Goal: Information Seeking & Learning: Learn about a topic

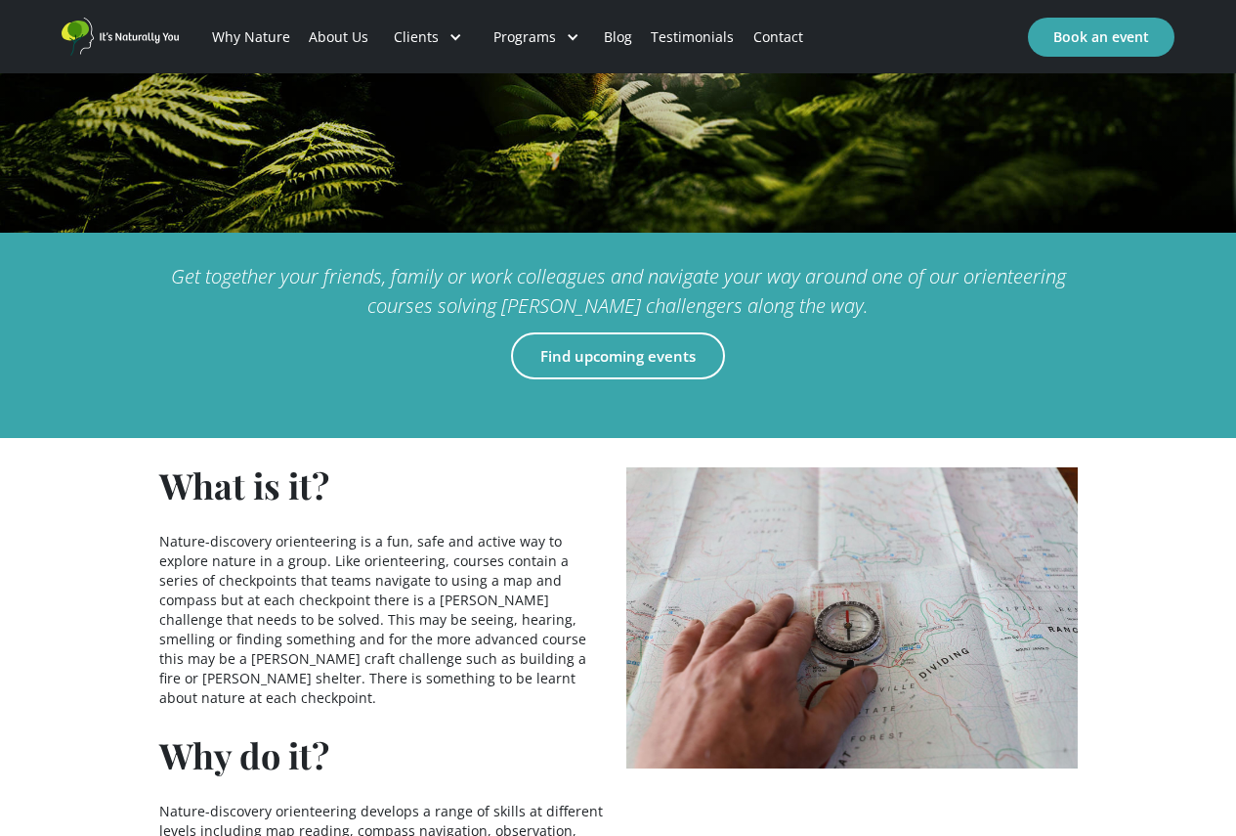
scroll to position [586, 0]
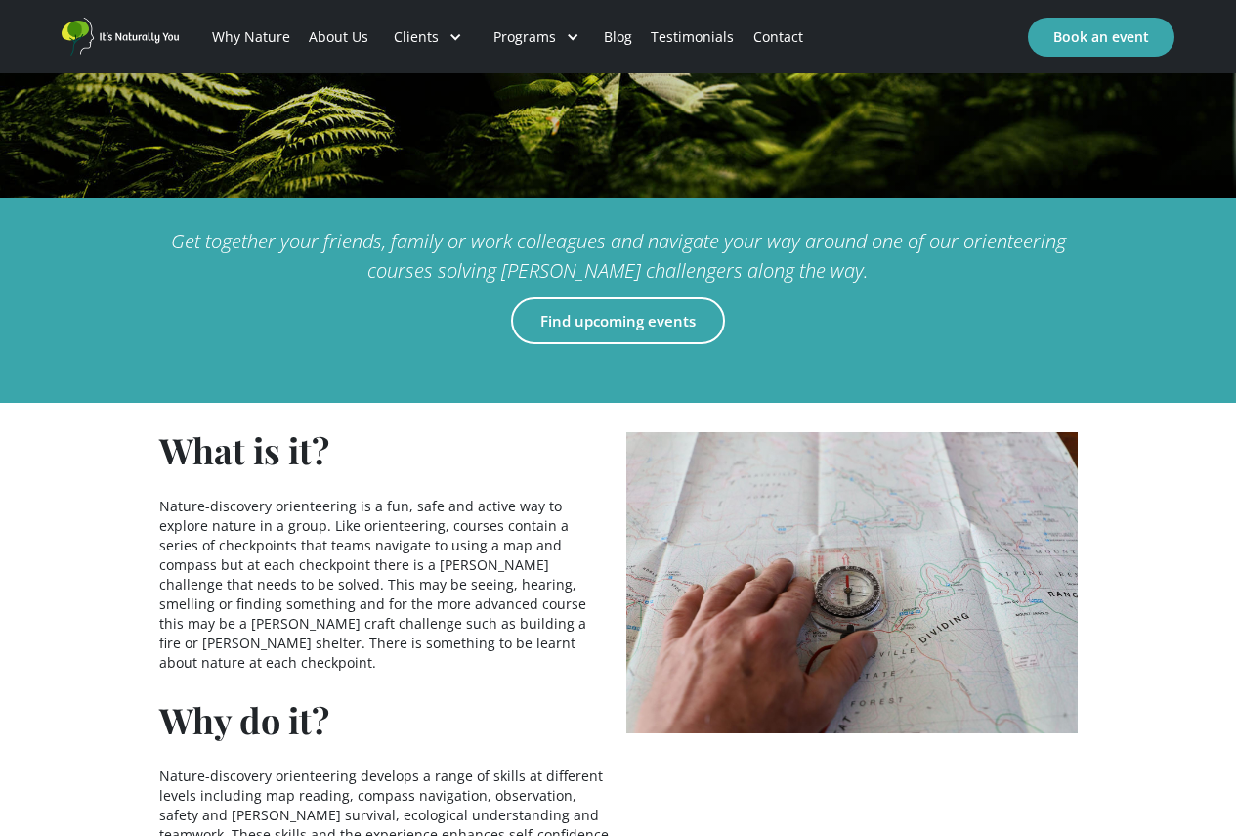
click at [108, 290] on div "Get together your friends, family or work colleagues and navigate your way arou…" at bounding box center [618, 299] width 1236 height 205
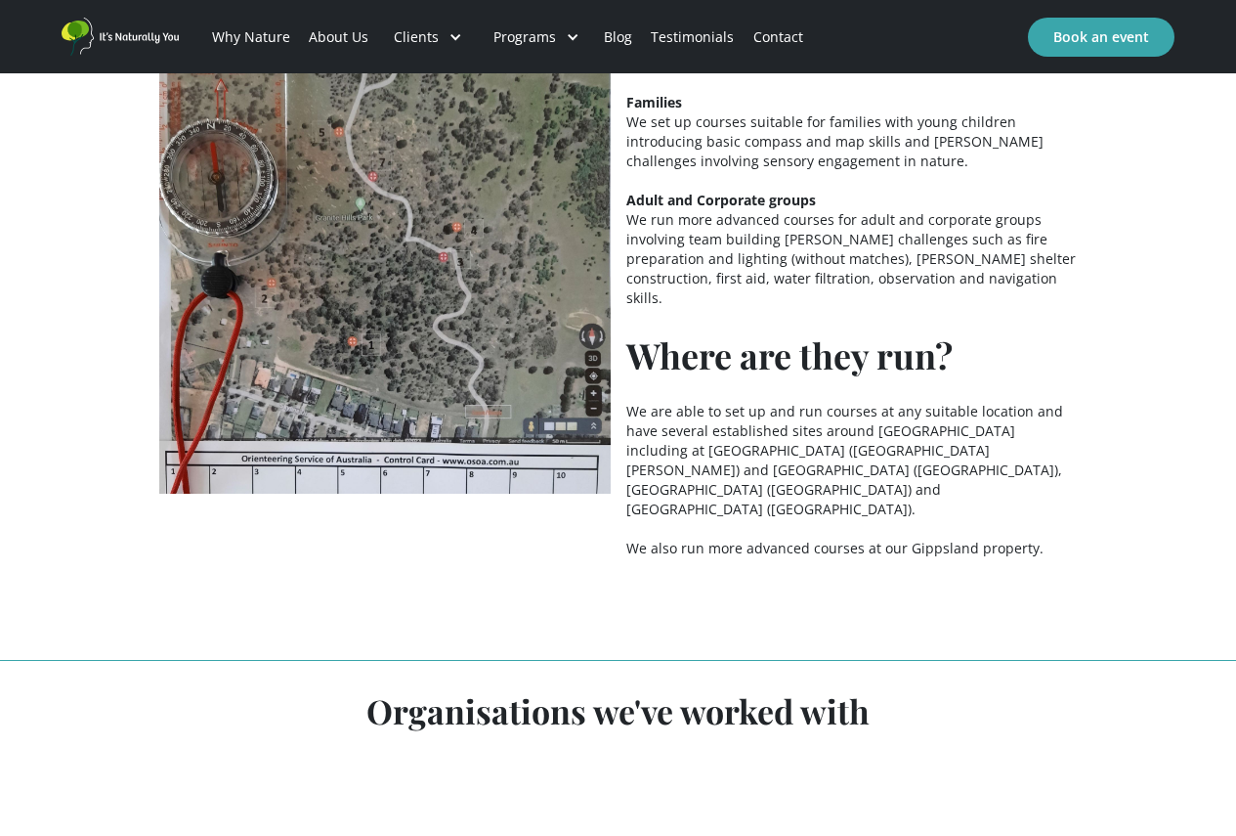
scroll to position [1478, 0]
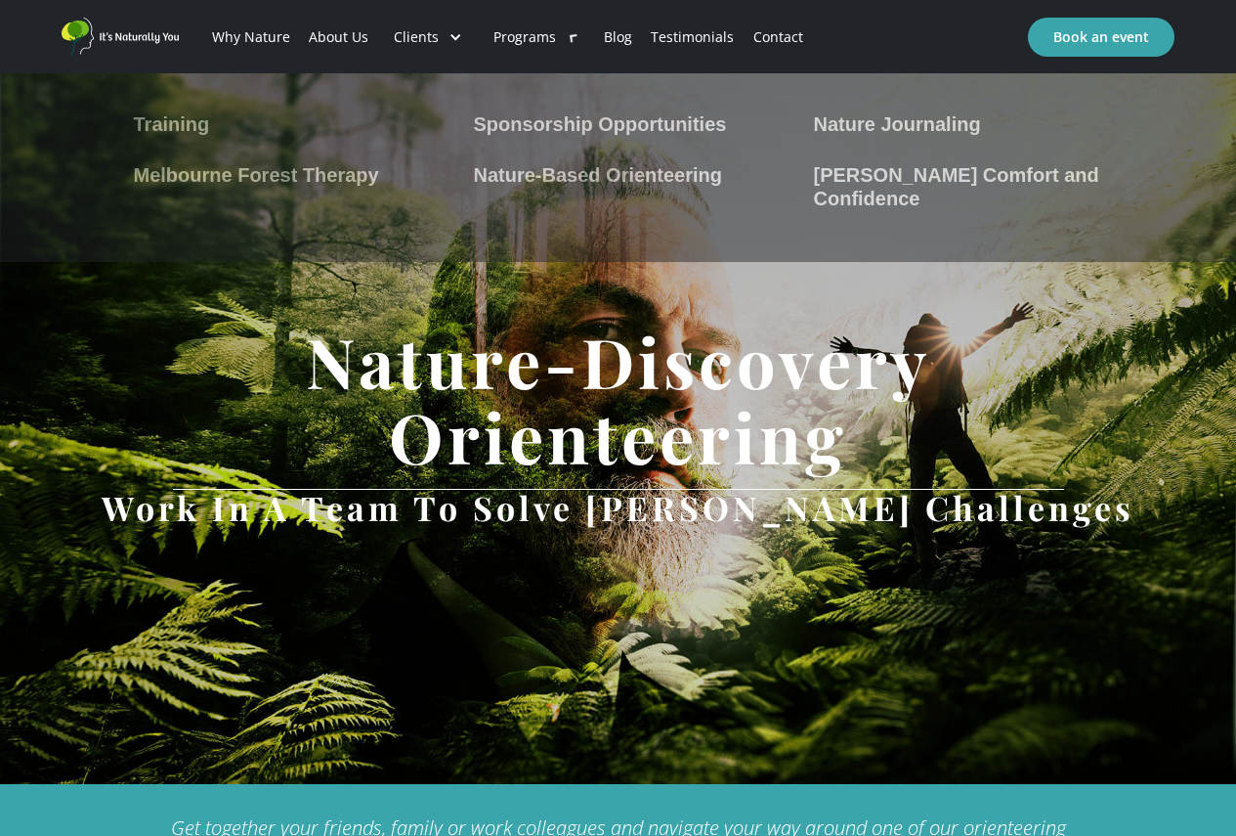
click at [617, 109] on link "Sponsorship Opportunities" at bounding box center [618, 120] width 309 height 31
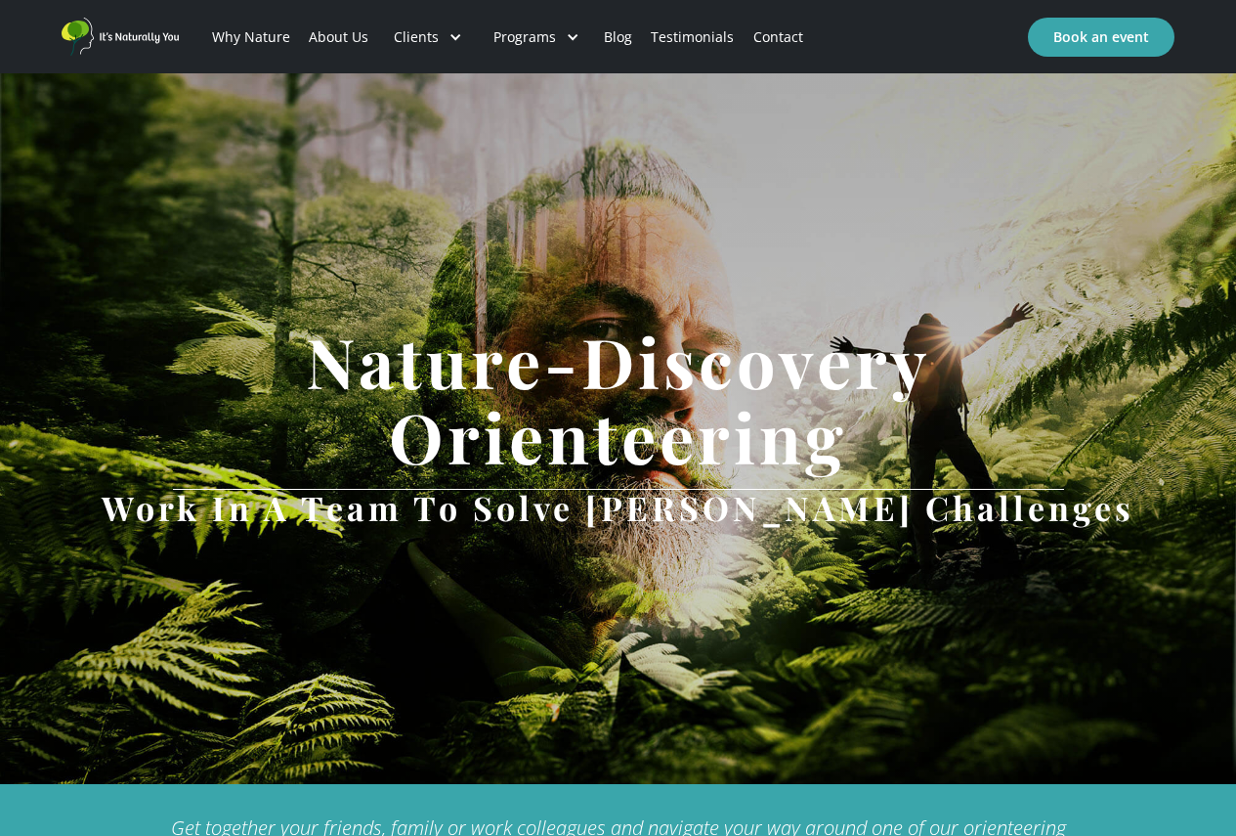
click at [393, 272] on div "Nature-Discovery Orienteering Work in a team to solve bush challenges" at bounding box center [618, 428] width 1236 height 711
drag, startPoint x: 461, startPoint y: 383, endPoint x: 486, endPoint y: 383, distance: 24.4
click at [486, 383] on h1 "Nature-Discovery Orienteering" at bounding box center [619, 399] width 1114 height 151
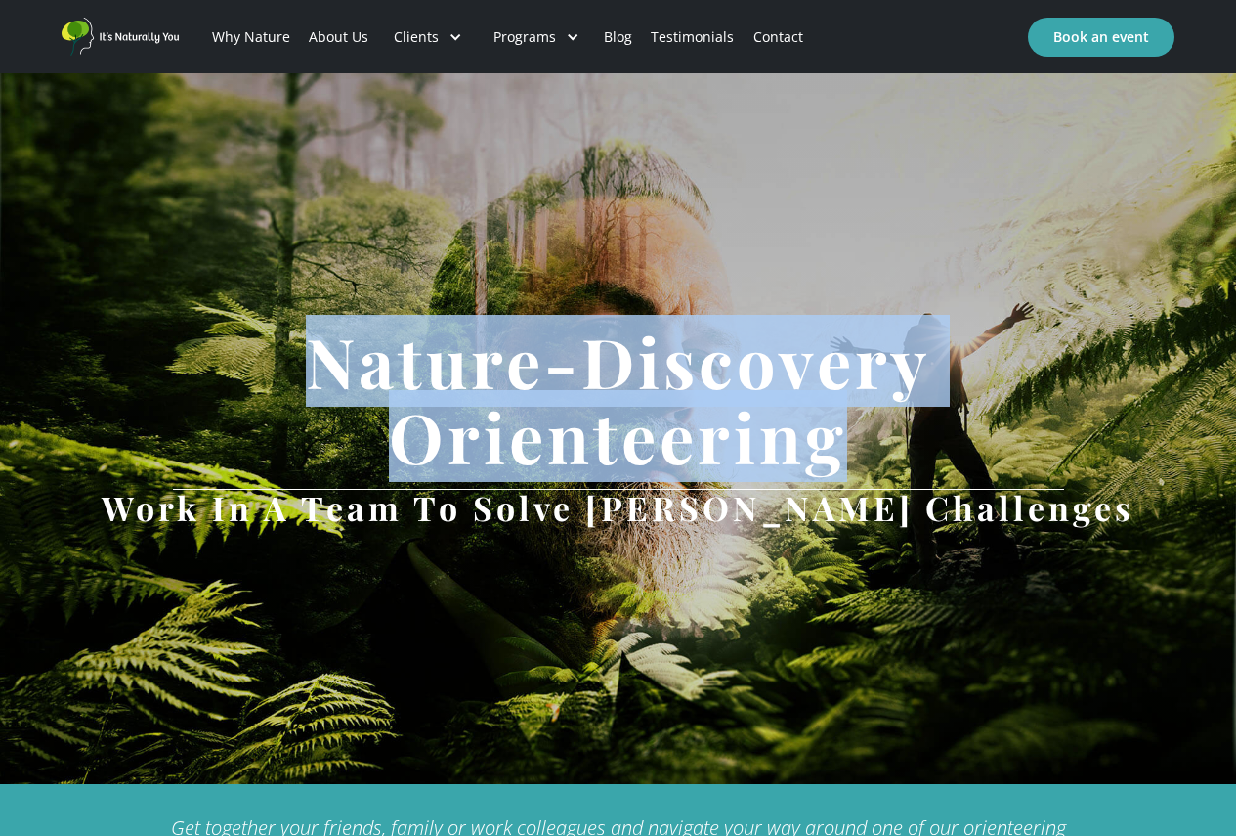
drag, startPoint x: 306, startPoint y: 359, endPoint x: 878, endPoint y: 465, distance: 581.6
click at [878, 465] on h1 "Nature-Discovery Orienteering" at bounding box center [619, 399] width 1114 height 151
click at [835, 463] on h1 "Nature-Discovery Orienteering" at bounding box center [619, 399] width 1114 height 151
click at [618, 448] on h1 "Nature-Discovery Orienteering" at bounding box center [619, 399] width 1114 height 151
click at [501, 448] on h1 "Nature-Discovery Orienteering" at bounding box center [619, 399] width 1114 height 151
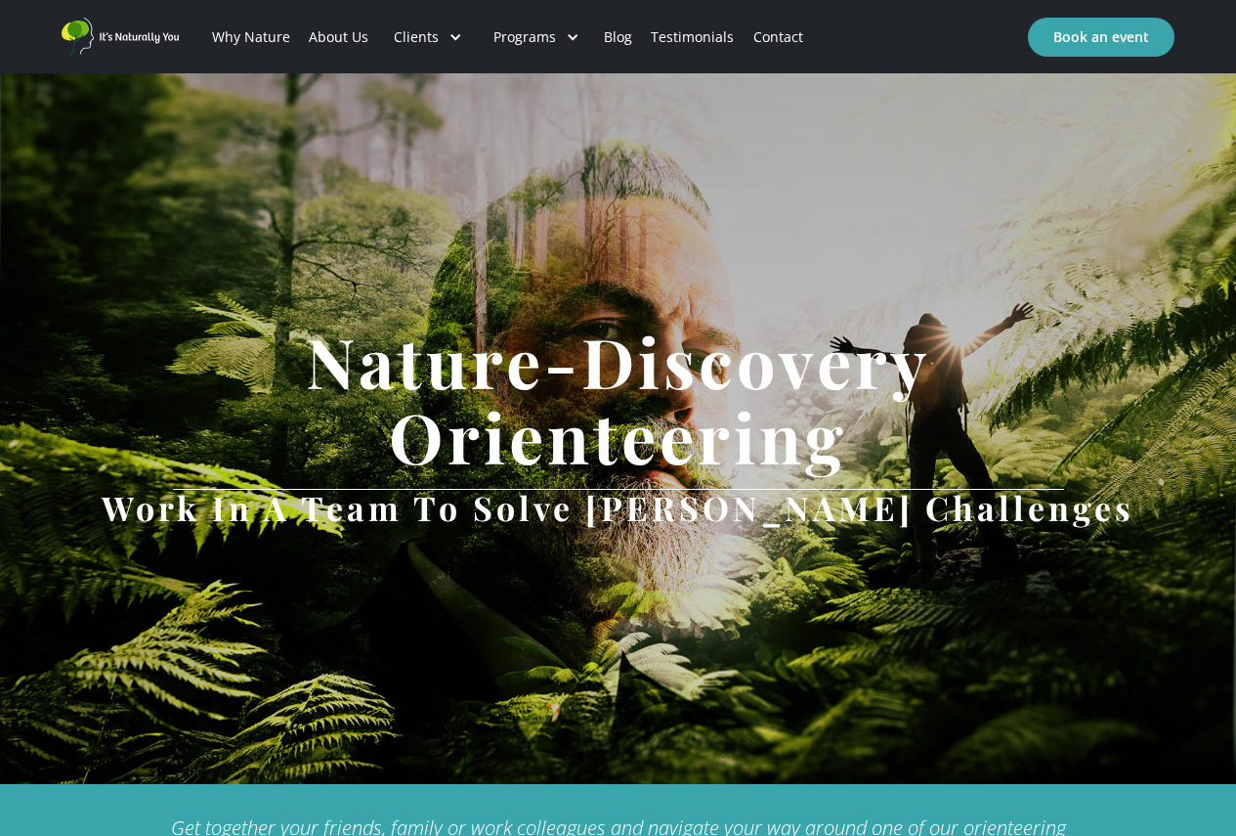
click at [438, 447] on h1 "Nature-Discovery Orienteering" at bounding box center [619, 399] width 1114 height 151
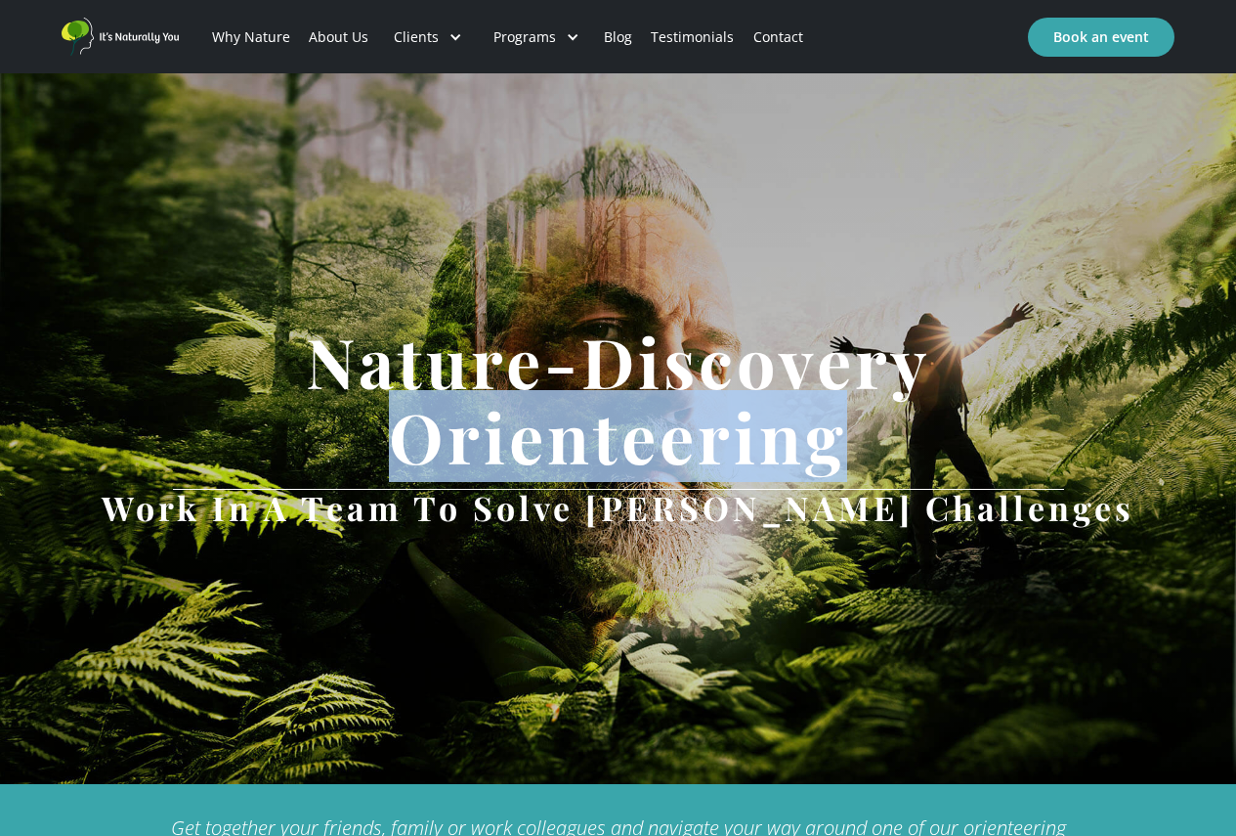
click at [438, 447] on h1 "Nature-Discovery Orienteering" at bounding box center [619, 399] width 1114 height 151
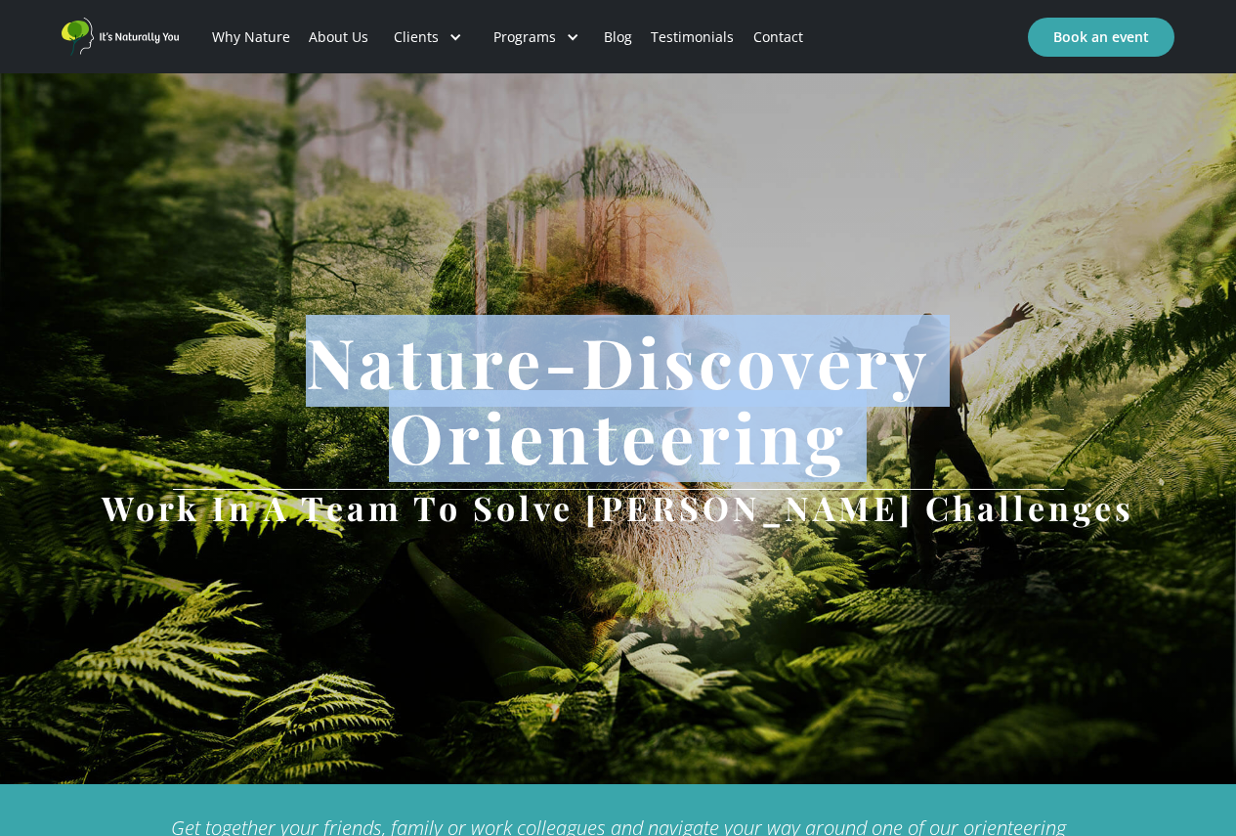
click at [438, 447] on h1 "Nature-Discovery Orienteering" at bounding box center [619, 399] width 1114 height 151
click at [299, 367] on h1 "Nature-Discovery Orienteering" at bounding box center [619, 399] width 1114 height 151
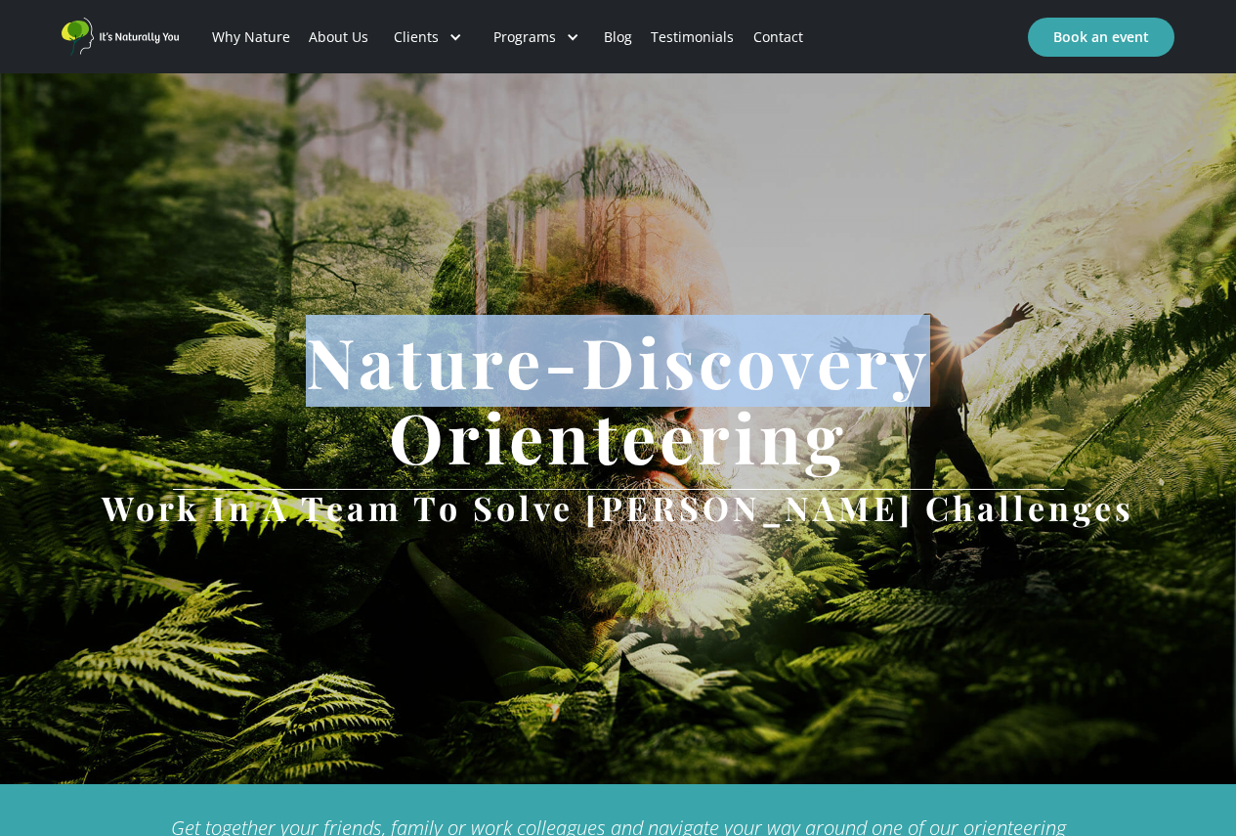
drag, startPoint x: 299, startPoint y: 367, endPoint x: 589, endPoint y: 371, distance: 290.3
click at [589, 371] on h1 "Nature-Discovery Orienteering" at bounding box center [619, 399] width 1114 height 151
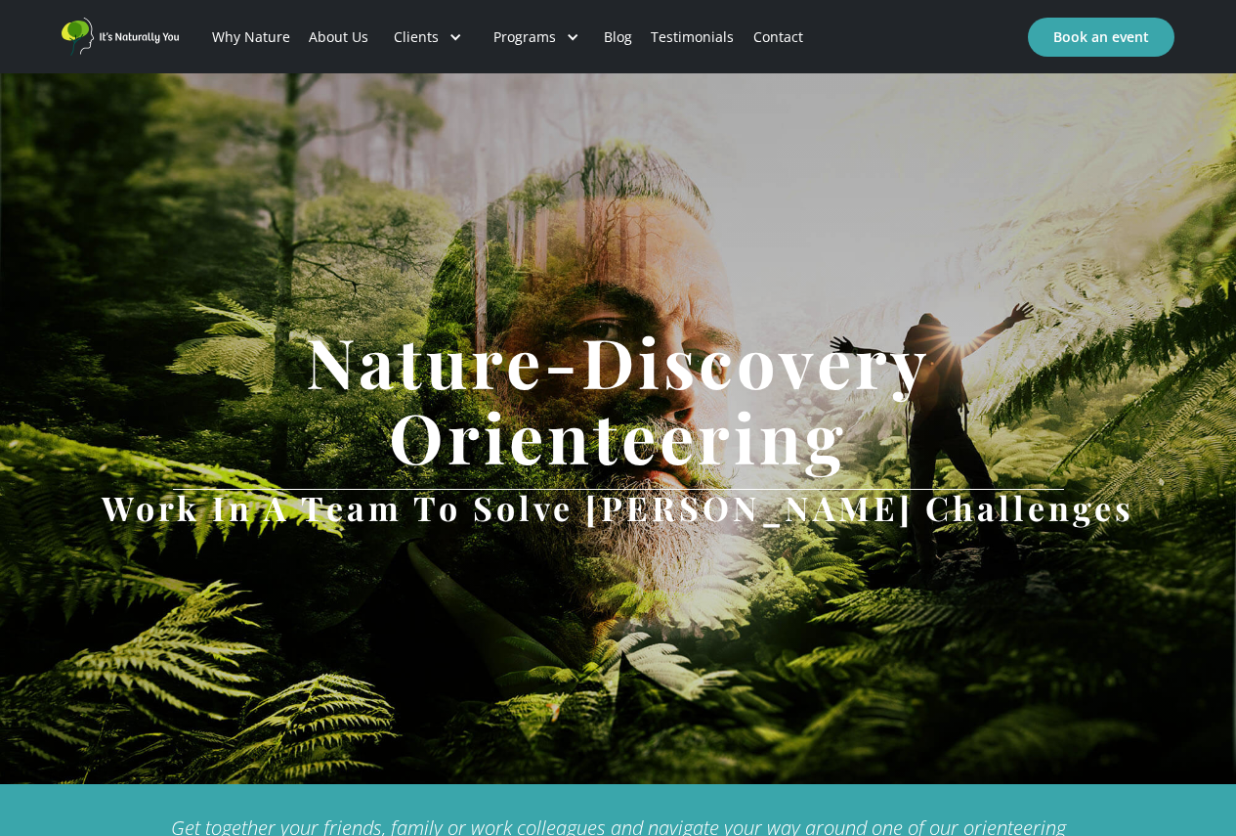
click at [763, 438] on h1 "Nature-Discovery Orienteering" at bounding box center [619, 399] width 1114 height 151
